Goal: Check status: Check status

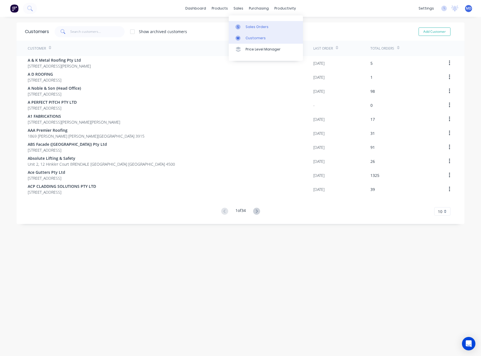
click at [251, 24] on div "Sales Orders" at bounding box center [257, 26] width 23 height 5
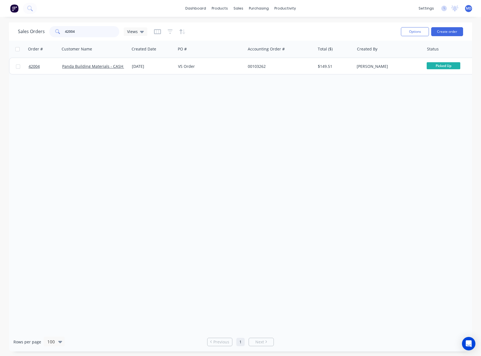
drag, startPoint x: 87, startPoint y: 33, endPoint x: 41, endPoint y: 32, distance: 46.5
click at [45, 32] on div "Sales Orders 42004 Views" at bounding box center [82, 31] width 129 height 11
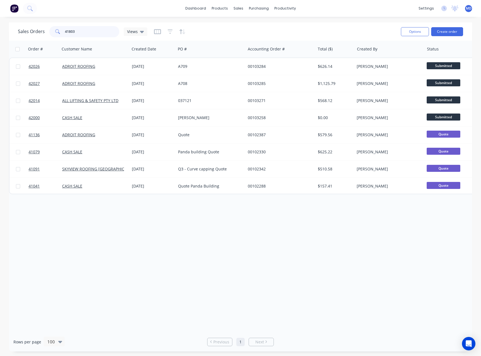
type input "41803"
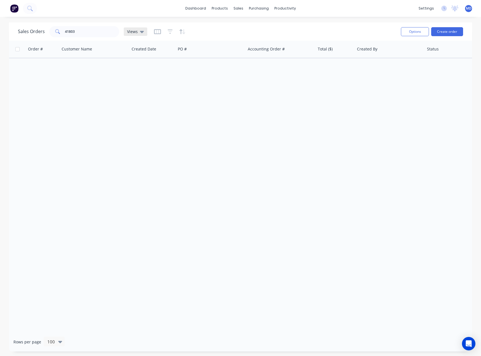
click at [140, 31] on icon at bounding box center [142, 32] width 4 height 6
click at [138, 89] on button "ARCHIVED" at bounding box center [157, 90] width 64 height 6
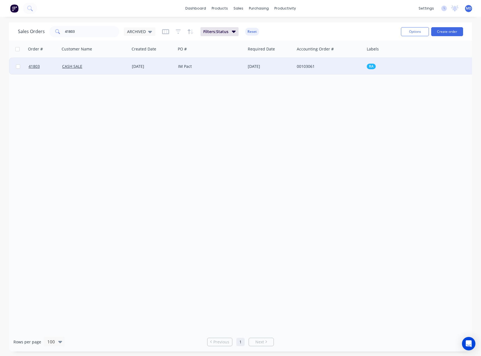
click at [220, 64] on div "IM Pact" at bounding box center [209, 67] width 62 height 6
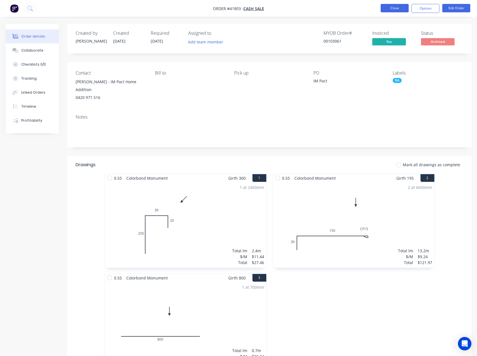
click at [394, 7] on button "Close" at bounding box center [395, 8] width 28 height 8
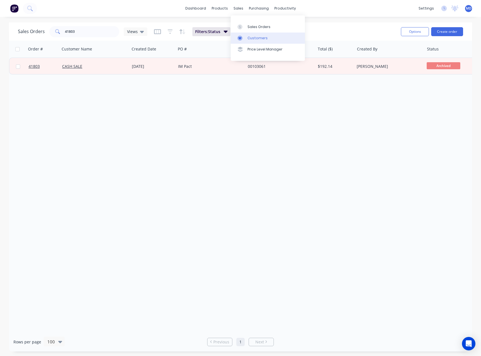
click at [257, 38] on div "Customers" at bounding box center [258, 38] width 20 height 5
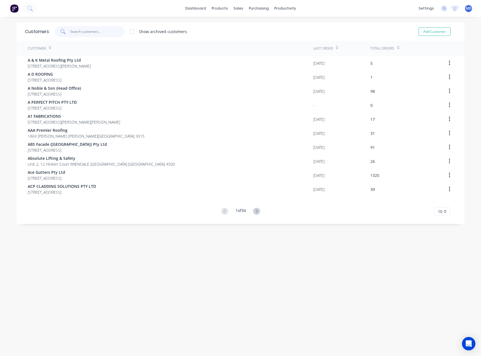
click at [90, 33] on input "text" at bounding box center [97, 31] width 55 height 11
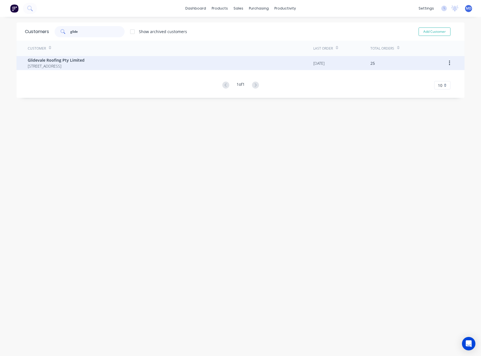
type input "glide"
click at [74, 65] on span "[STREET_ADDRESS]" at bounding box center [56, 66] width 57 height 6
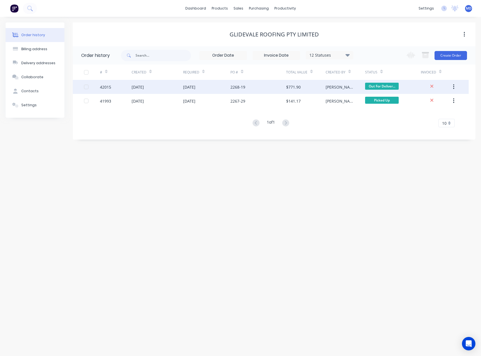
click at [169, 85] on div "[DATE]" at bounding box center [158, 87] width 52 height 14
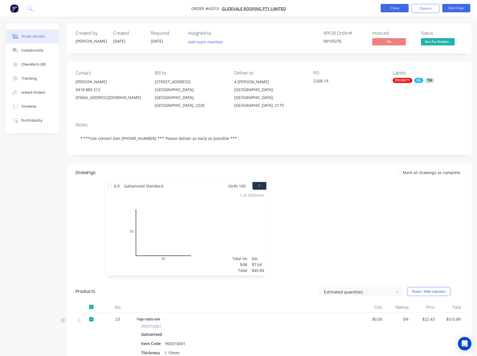
click at [393, 8] on button "Close" at bounding box center [395, 8] width 28 height 8
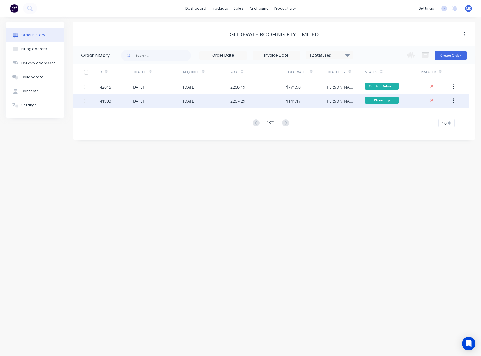
click at [220, 99] on div "[DATE]" at bounding box center [207, 101] width 48 height 14
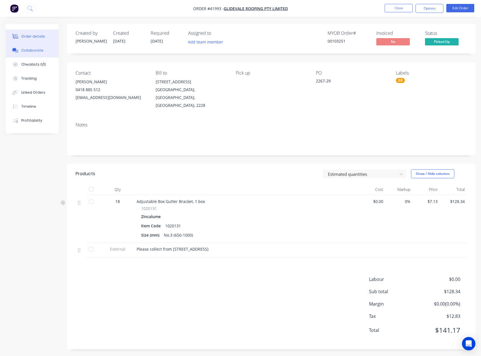
click at [32, 50] on div "Collaborate" at bounding box center [32, 50] width 22 height 5
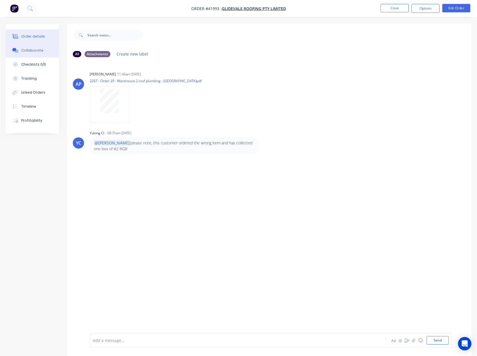
click at [31, 34] on div "Order details" at bounding box center [33, 36] width 24 height 5
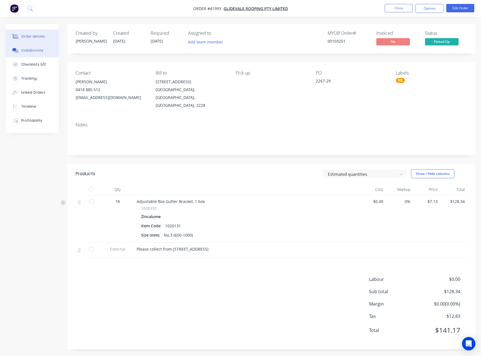
click at [34, 49] on div "Collaborate" at bounding box center [32, 50] width 22 height 5
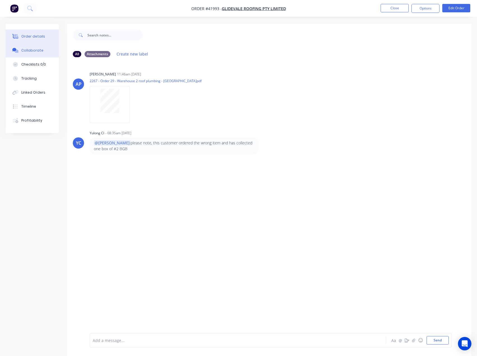
click at [37, 36] on div "Order details" at bounding box center [33, 36] width 24 height 5
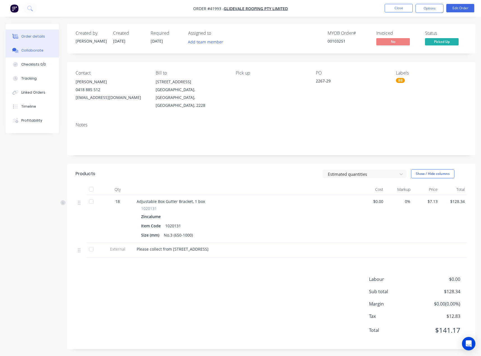
click at [34, 49] on div "Collaborate" at bounding box center [32, 50] width 22 height 5
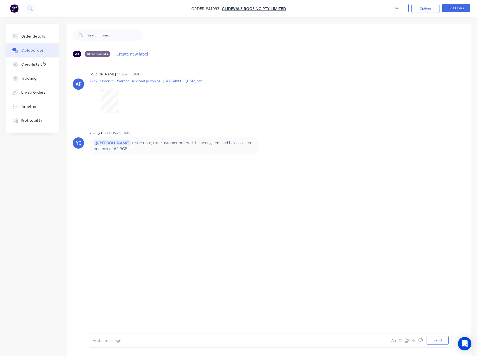
drag, startPoint x: 395, startPoint y: 9, endPoint x: 407, endPoint y: 17, distance: 14.2
click at [410, 37] on div "Order #41993 - Glidevale Roofing Pty Limited Close Options Edit Order Order det…" at bounding box center [238, 182] width 477 height 364
click at [397, 7] on button "Close" at bounding box center [395, 8] width 28 height 8
